Goal: Complete application form

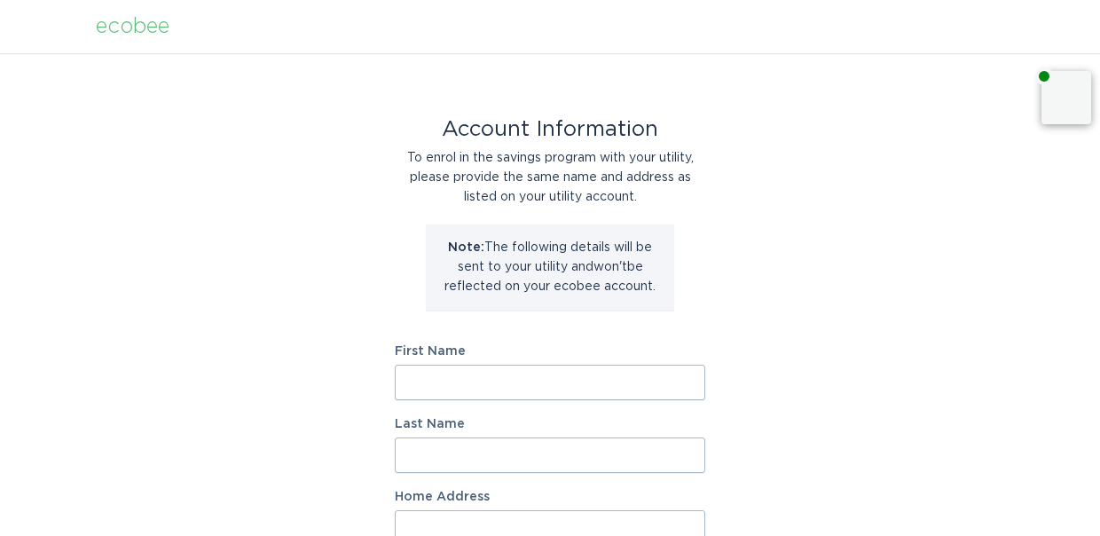
click at [532, 395] on input "First Name" at bounding box center [550, 382] width 310 height 35
type input "[PERSON_NAME]"
type input "Singer"
type input "[STREET_ADDRESS]"
select select "US"
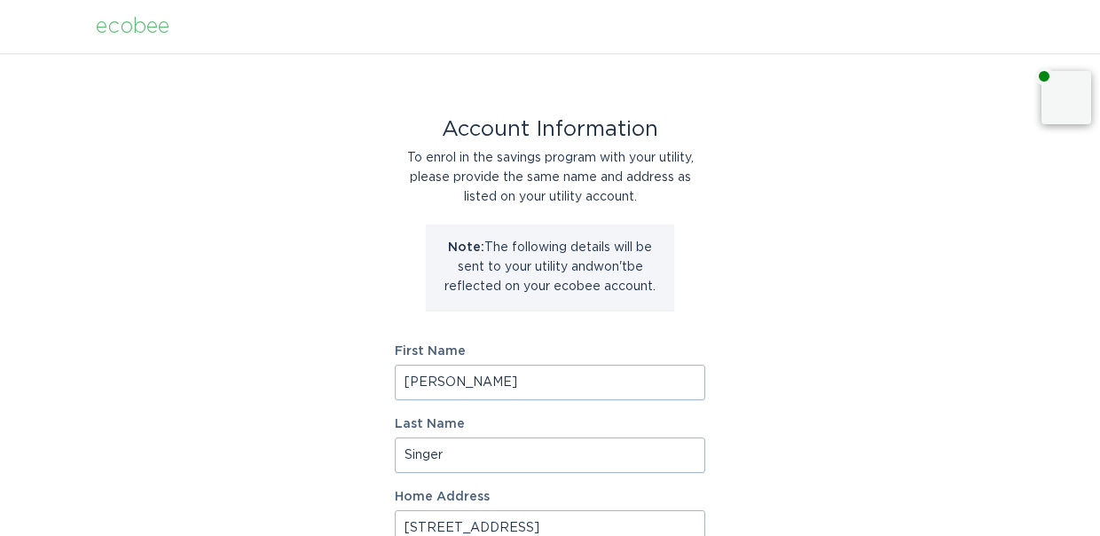
type input "[GEOGRAPHIC_DATA]"
type input "22206"
select select "VA"
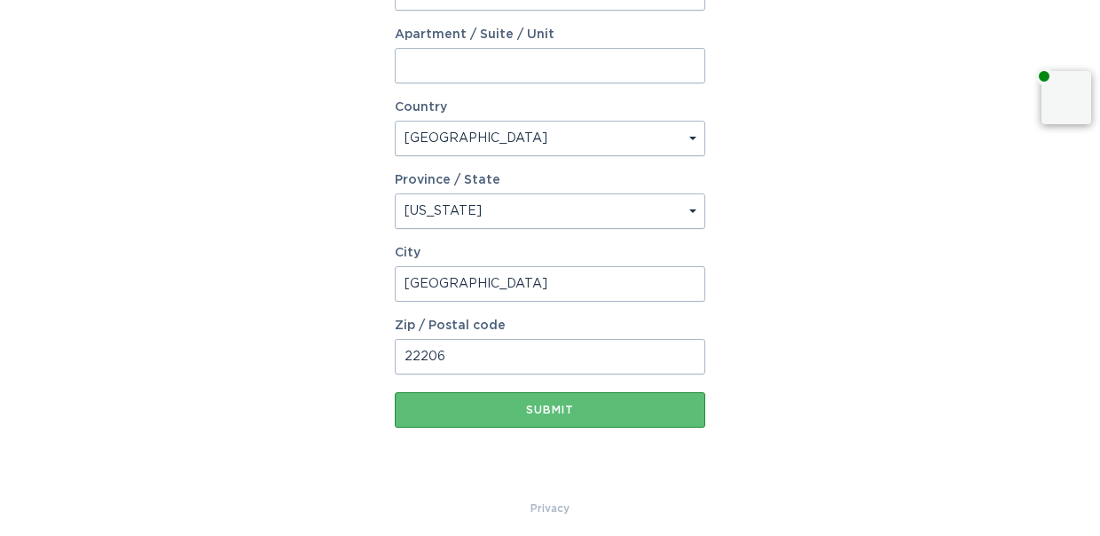
scroll to position [544, 0]
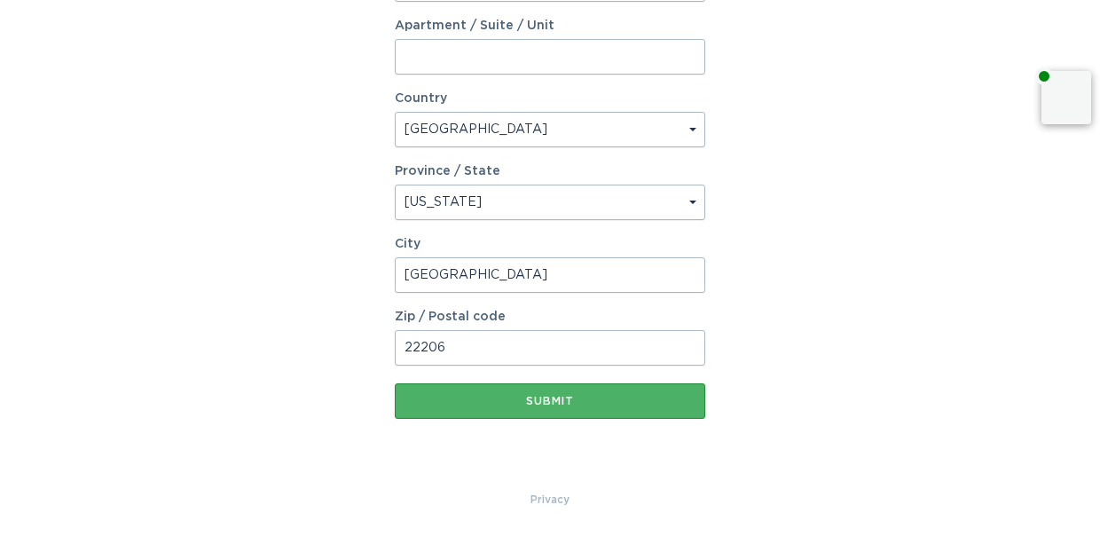
click at [614, 389] on button "Submit" at bounding box center [550, 400] width 310 height 35
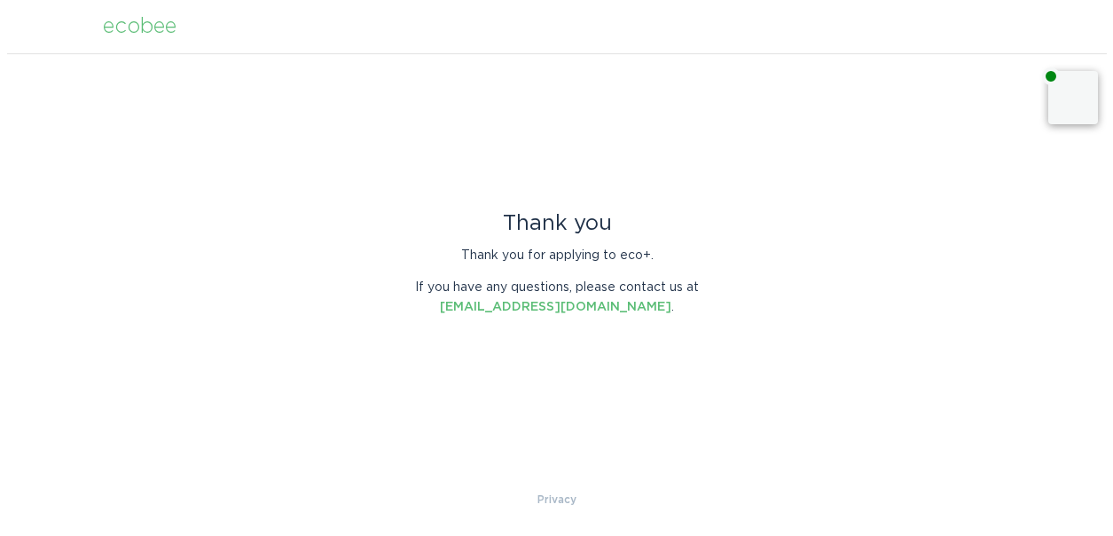
scroll to position [0, 0]
